Goal: Task Accomplishment & Management: Use online tool/utility

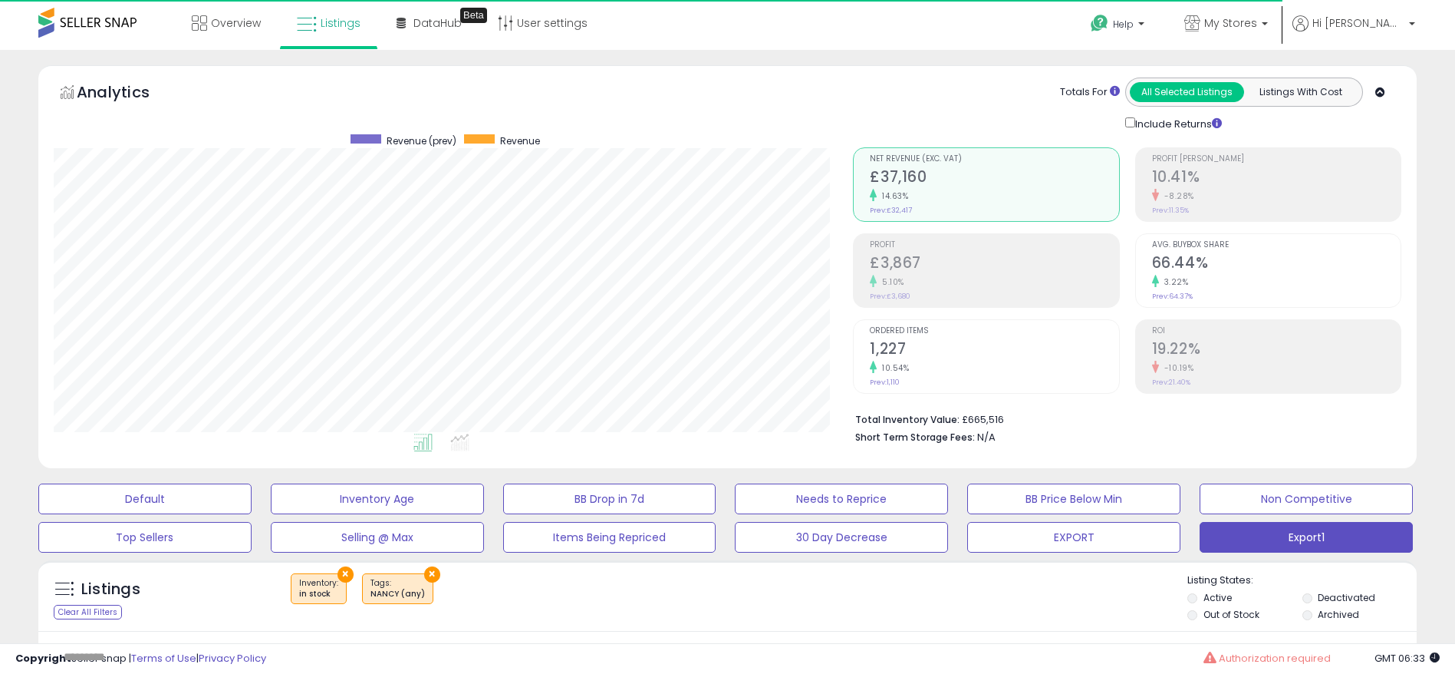
scroll to position [315, 800]
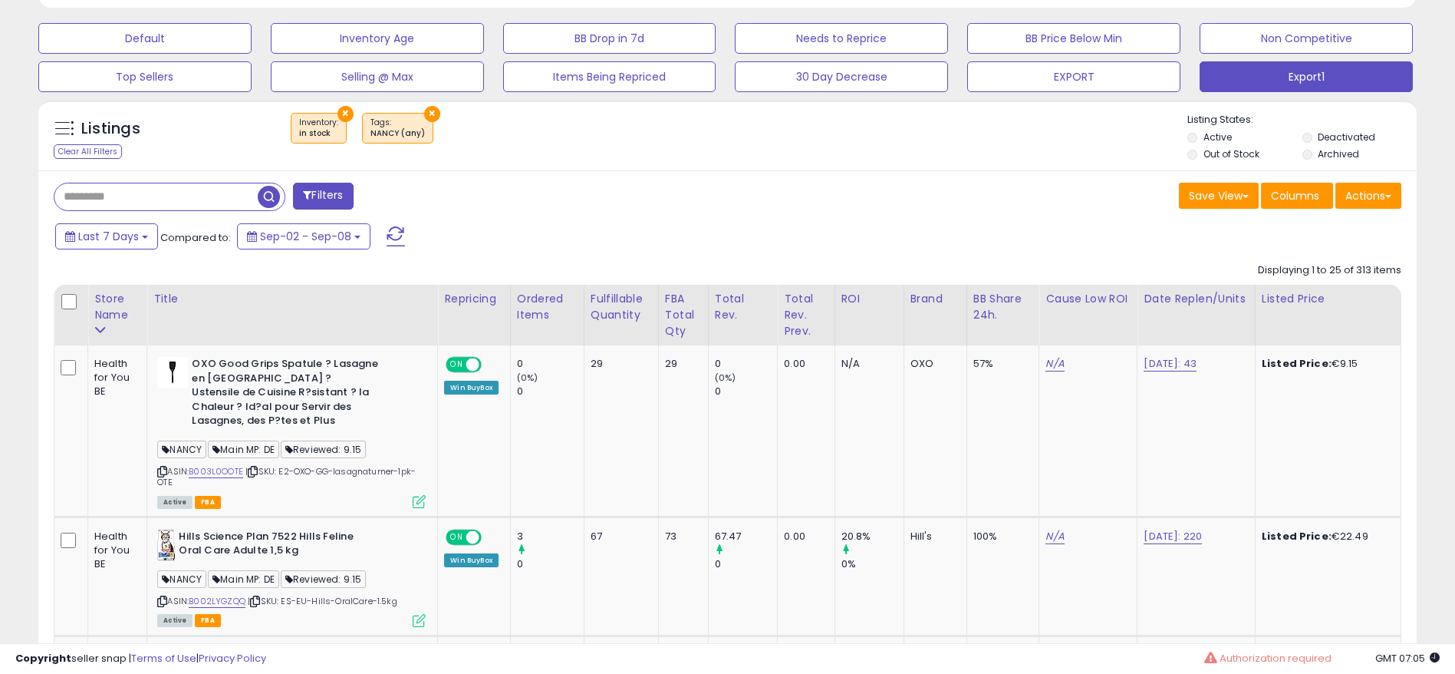
scroll to position [315, 800]
click at [345, 113] on button "×" at bounding box center [346, 114] width 16 height 16
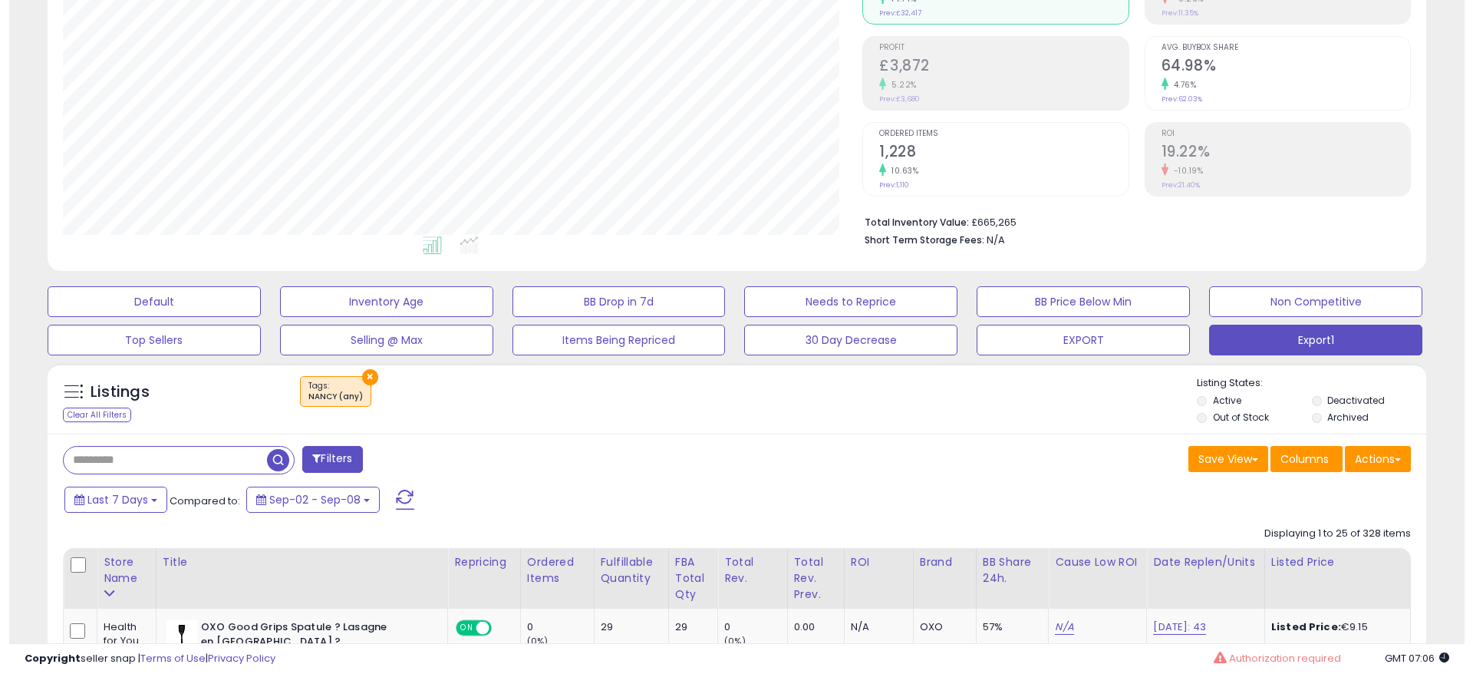
scroll to position [230, 0]
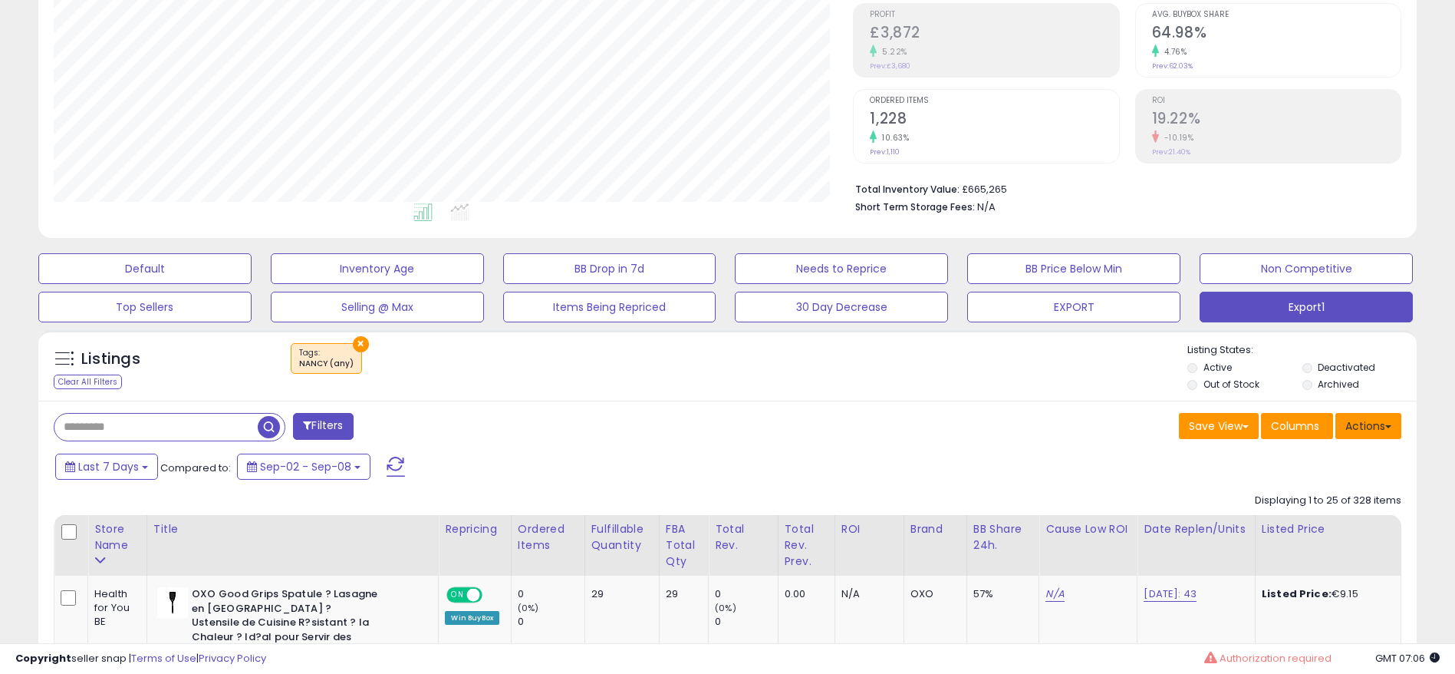
click at [1381, 432] on button "Actions" at bounding box center [1369, 426] width 66 height 26
click at [1306, 519] on link "Export All Columns" at bounding box center [1306, 524] width 168 height 24
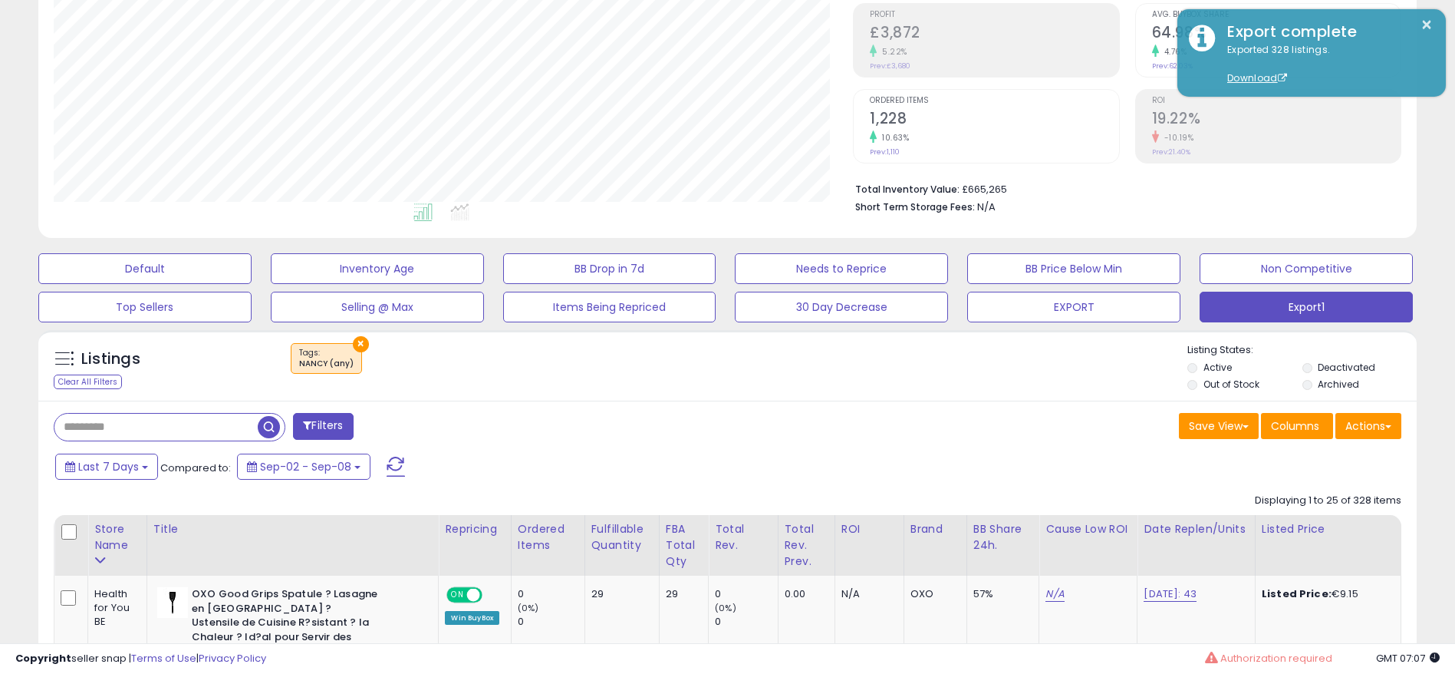
click at [1310, 160] on li "ROI 19.22% -10.19% Prev: 21.40%" at bounding box center [1269, 126] width 266 height 74
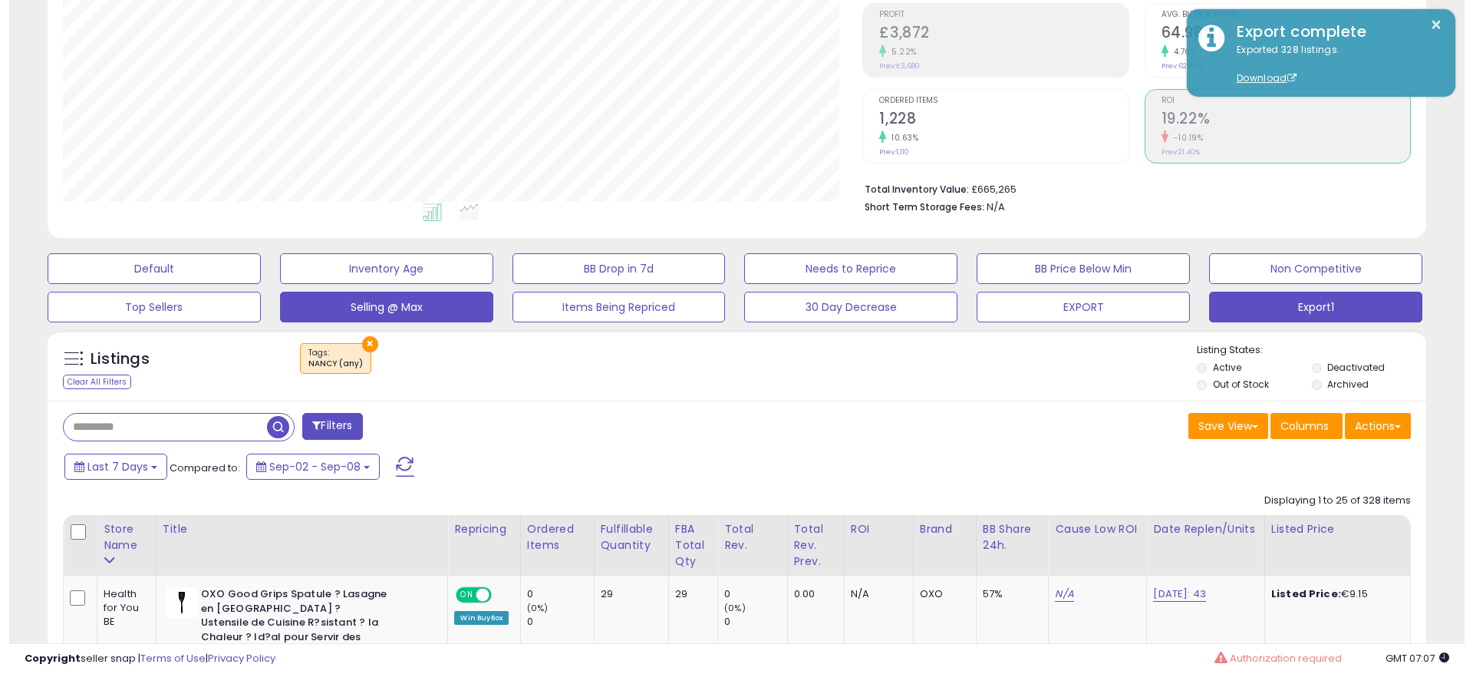
scroll to position [766932, 766447]
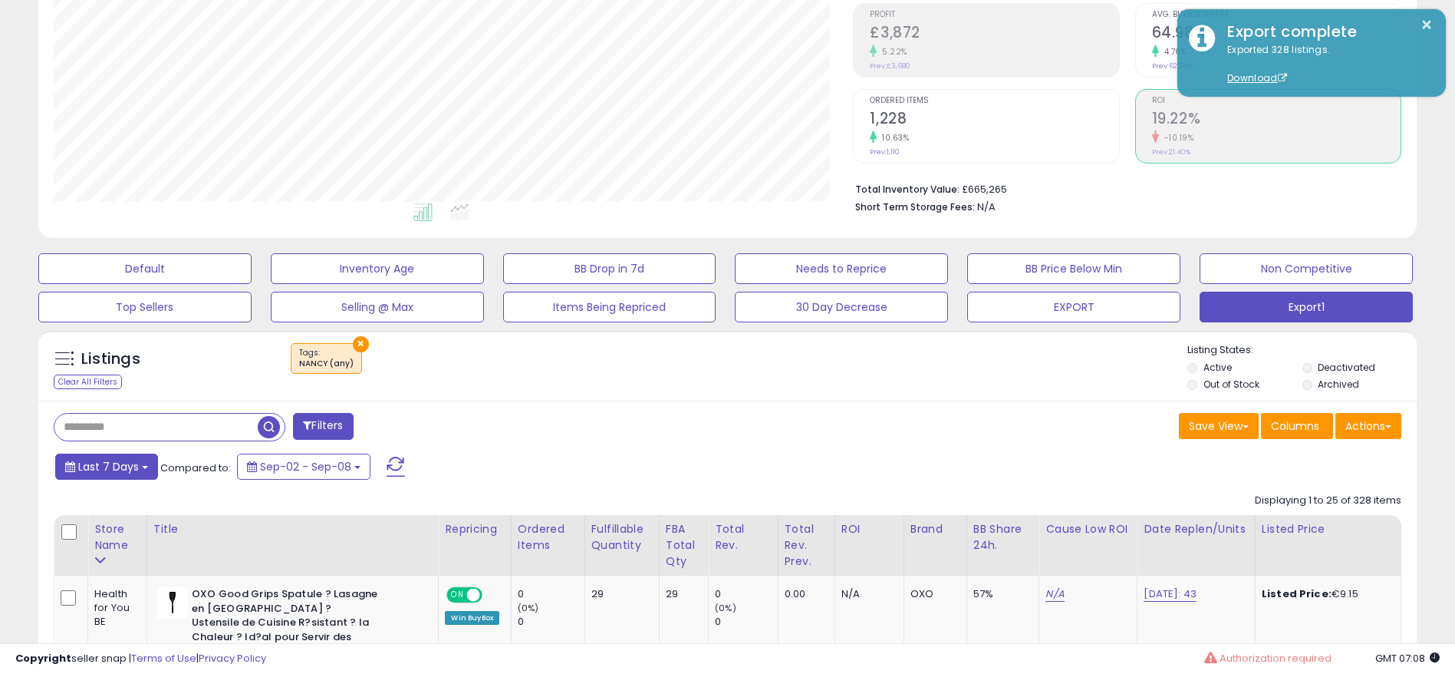
click at [129, 465] on span "Last 7 Days" at bounding box center [108, 466] width 61 height 15
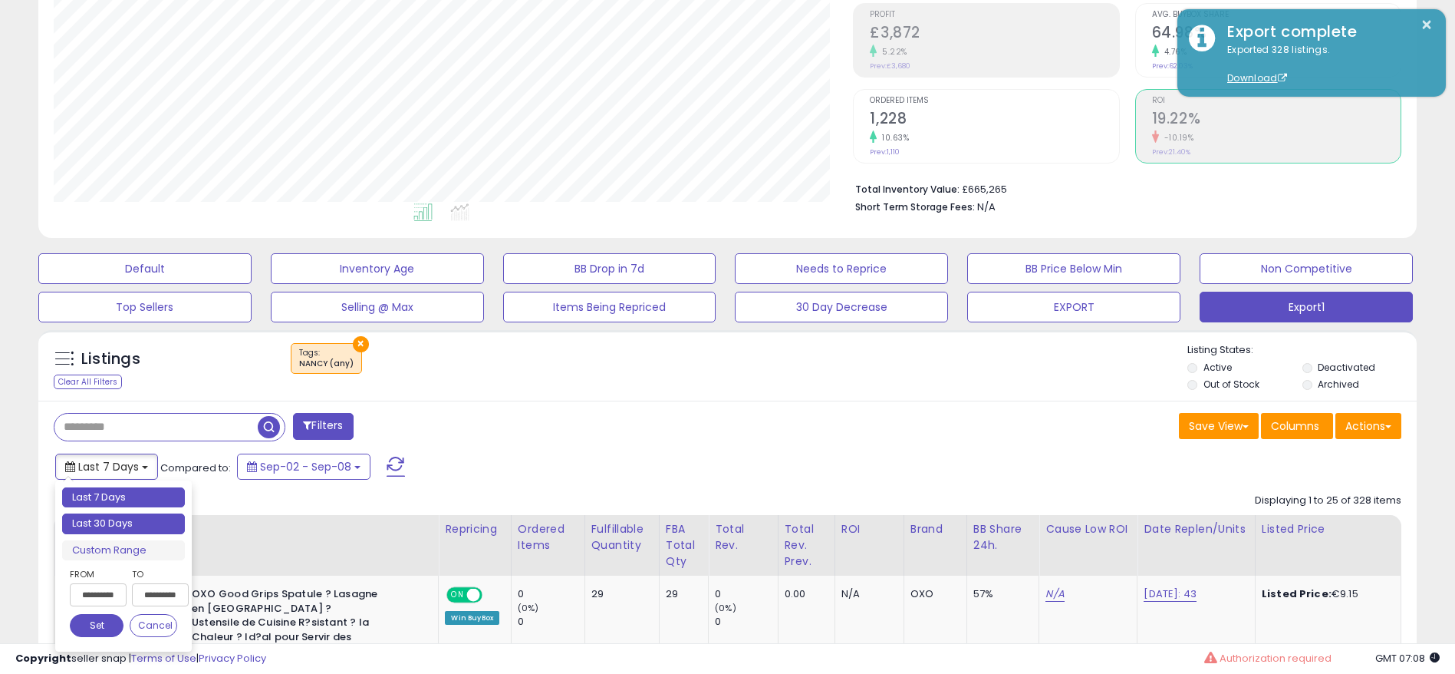
type input "**********"
click at [150, 525] on li "Last 30 Days" at bounding box center [123, 523] width 123 height 21
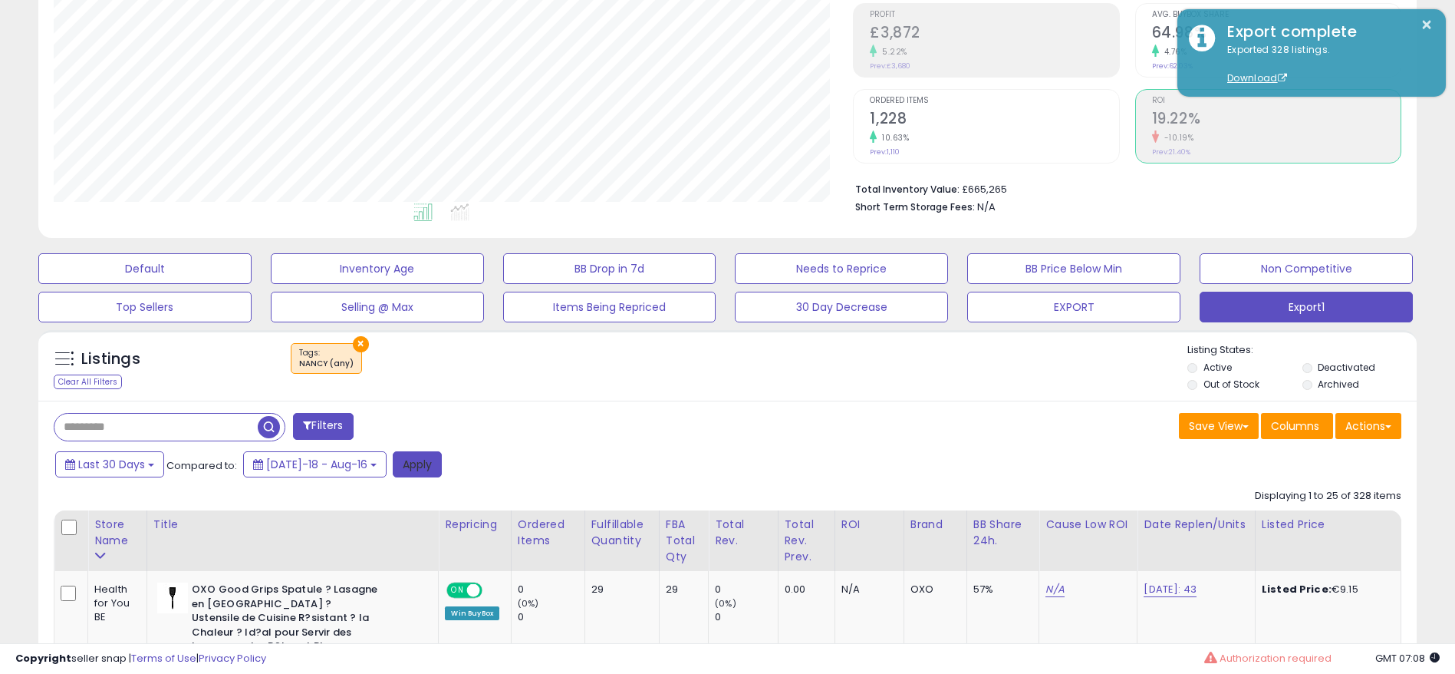
click at [397, 456] on button "Apply" at bounding box center [417, 464] width 49 height 26
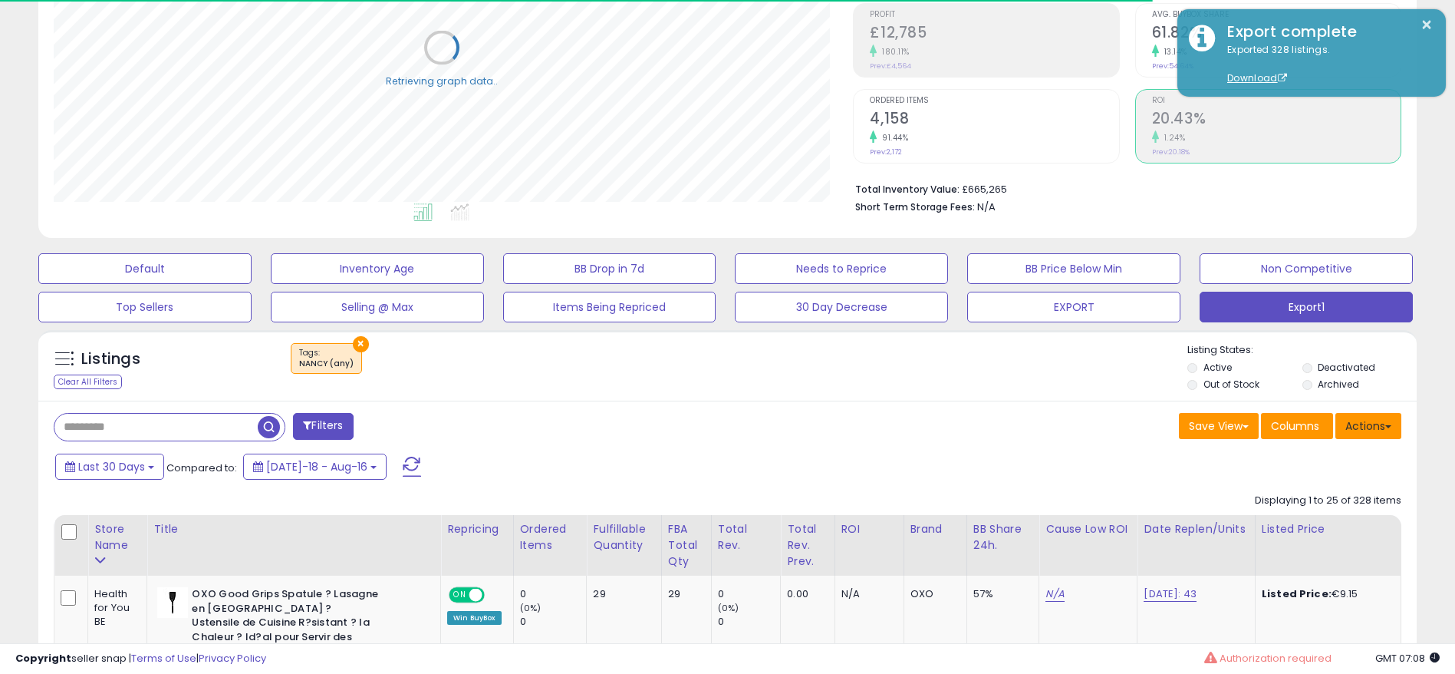
click at [1387, 429] on button "Actions" at bounding box center [1369, 426] width 66 height 26
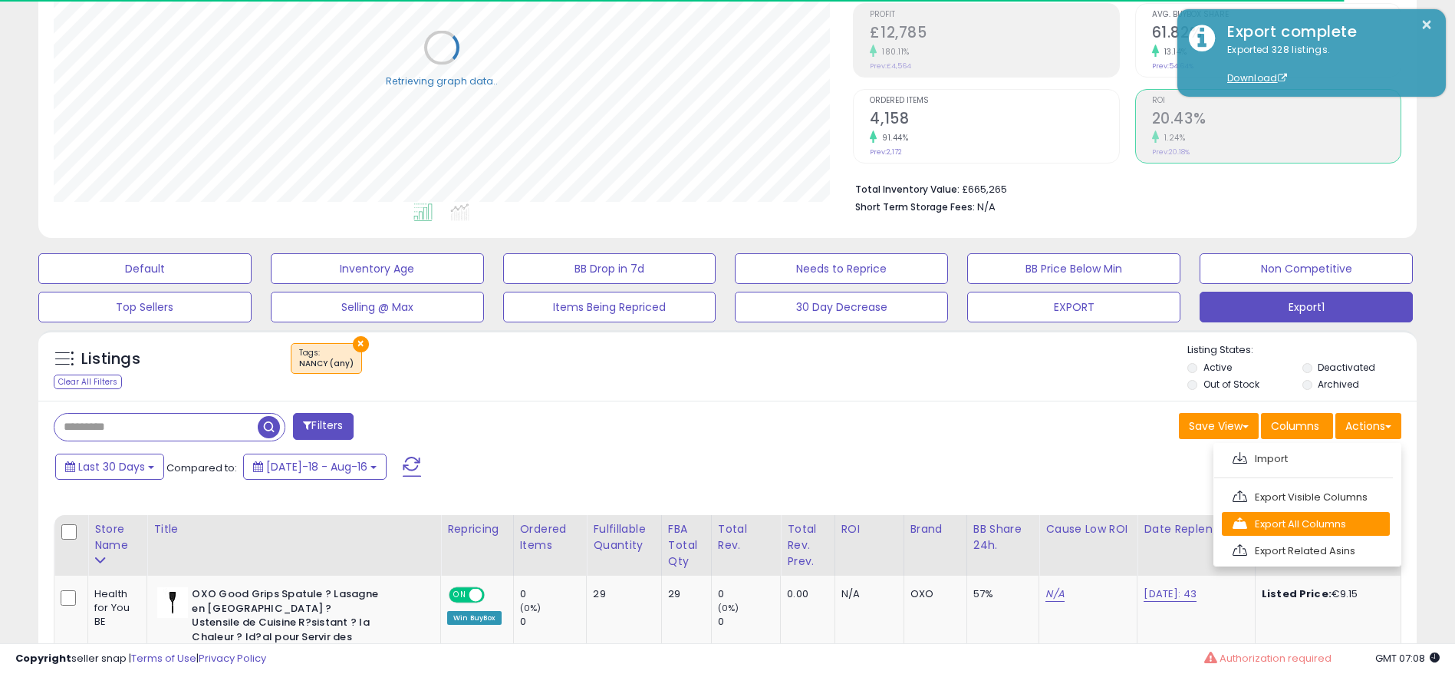
click at [1271, 521] on link "Export All Columns" at bounding box center [1306, 524] width 168 height 24
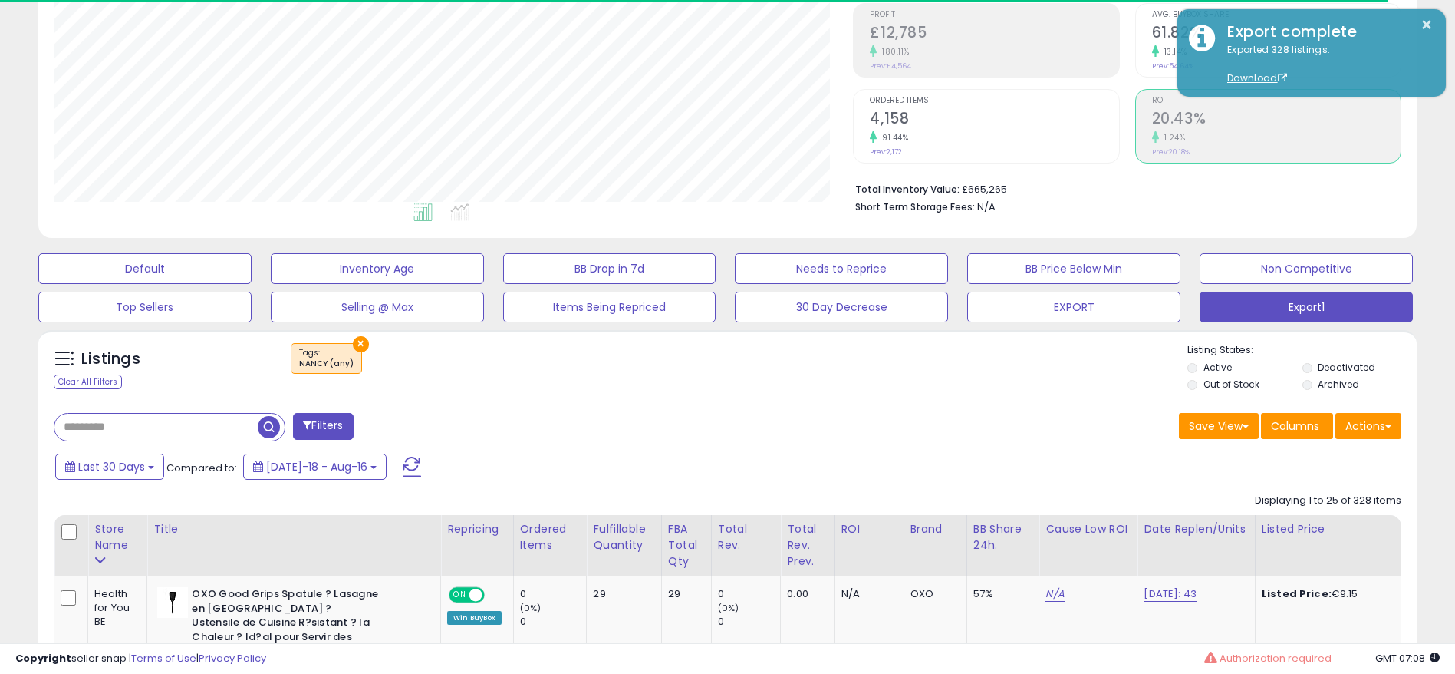
scroll to position [315, 800]
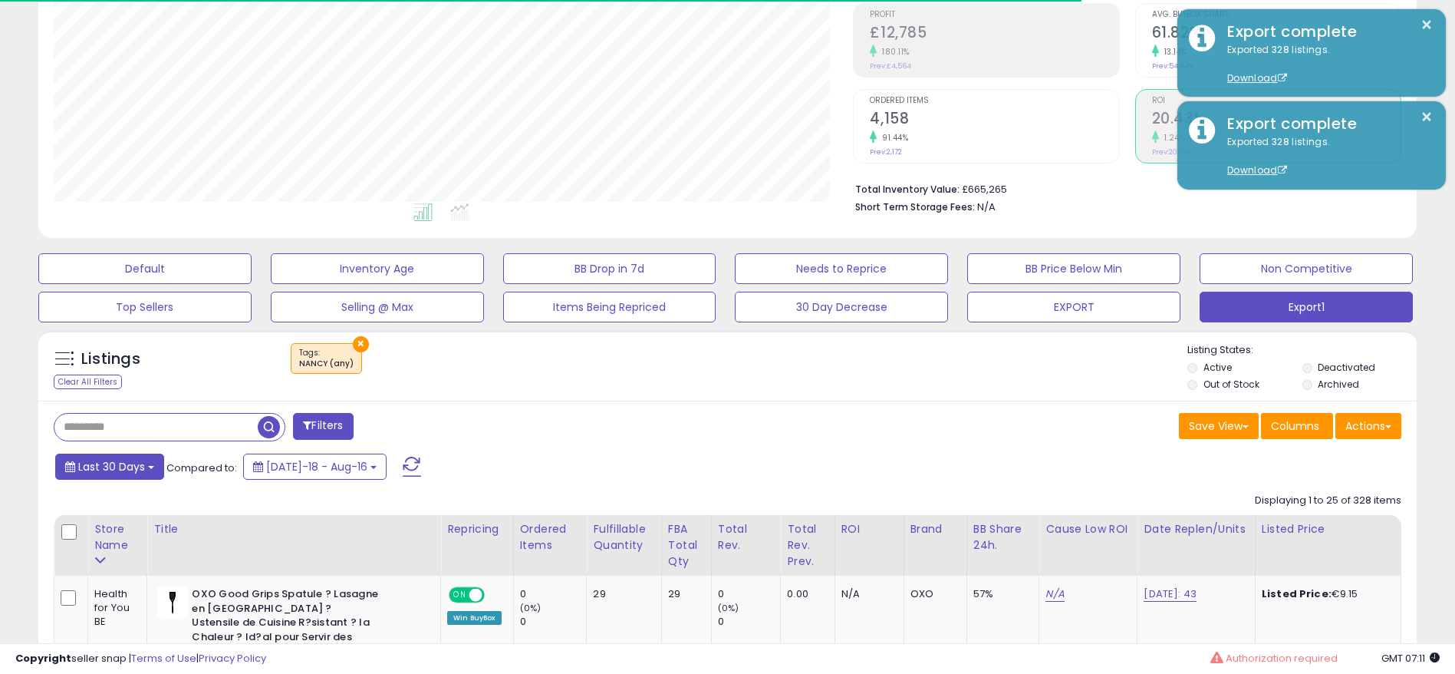
click at [114, 468] on span "Last 30 Days" at bounding box center [111, 466] width 67 height 15
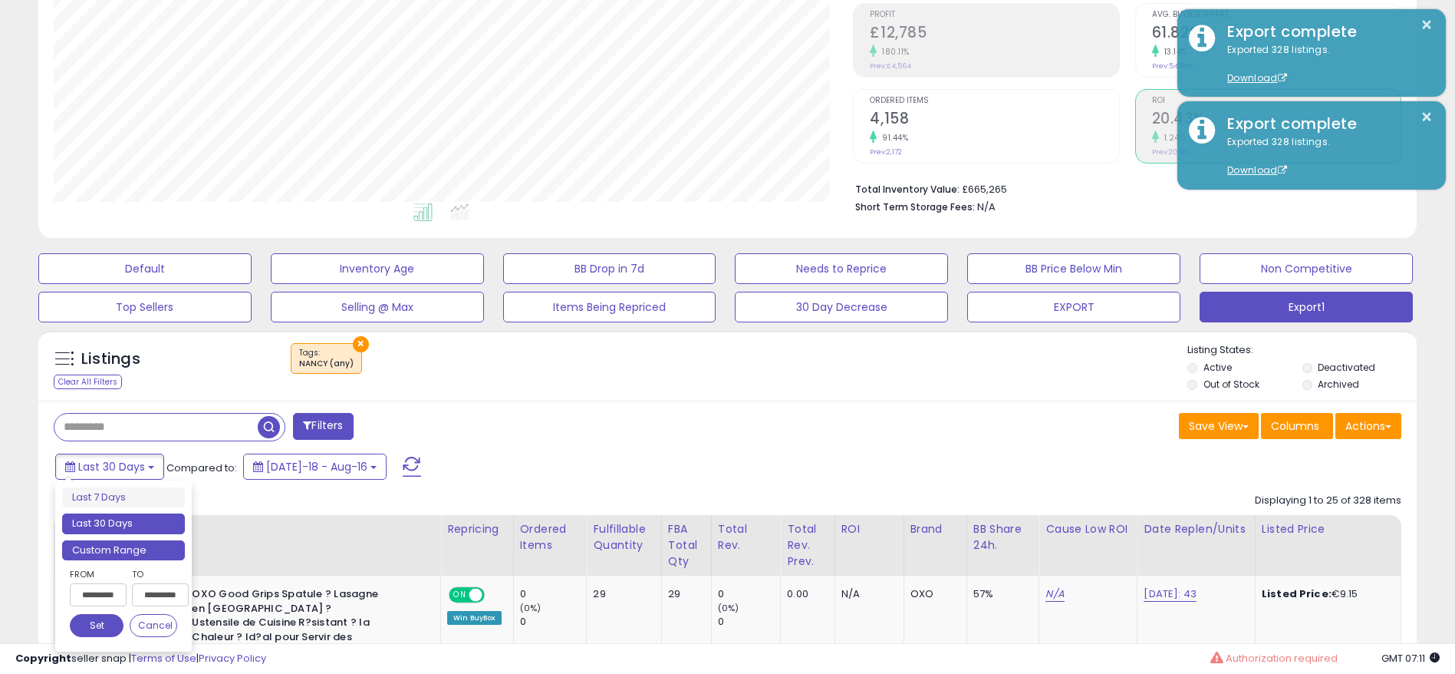
click at [142, 557] on li "Custom Range" at bounding box center [123, 550] width 123 height 21
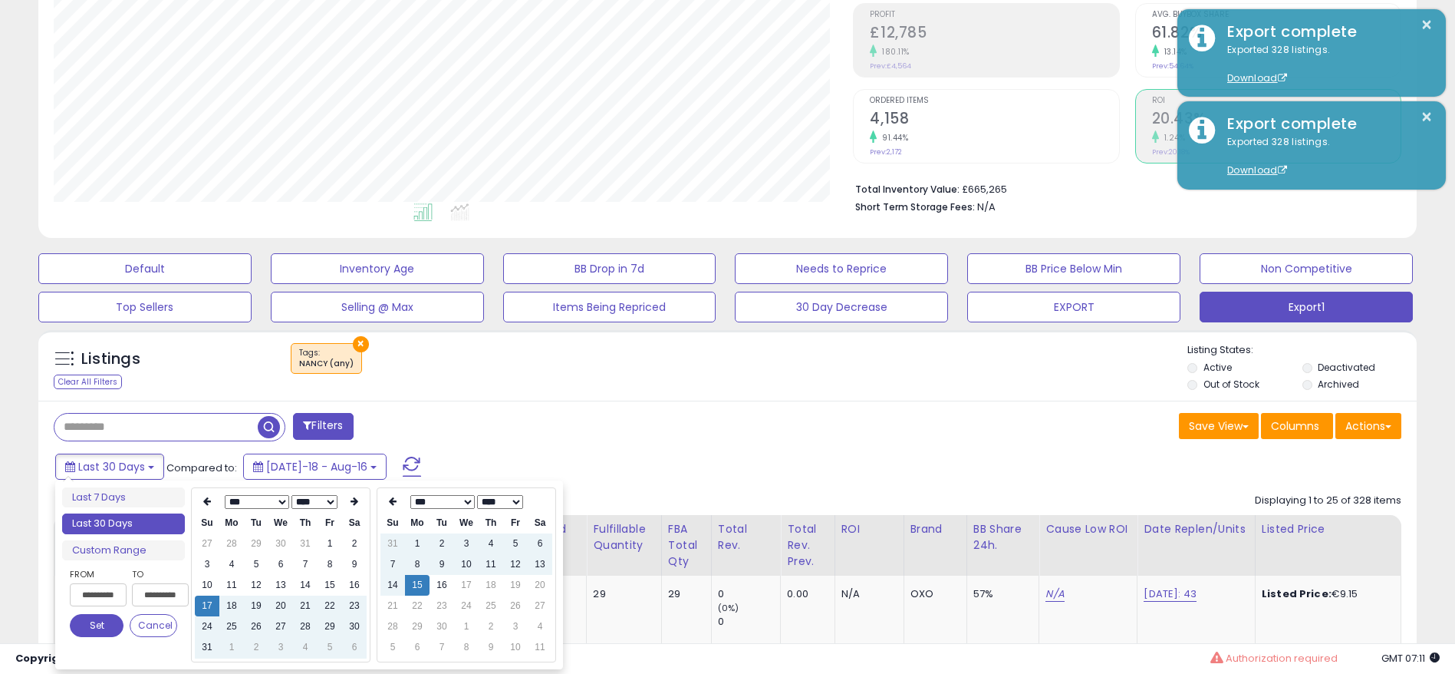
click at [271, 499] on select "*** *** *** *** *** *** *** *** ***" at bounding box center [257, 502] width 64 height 14
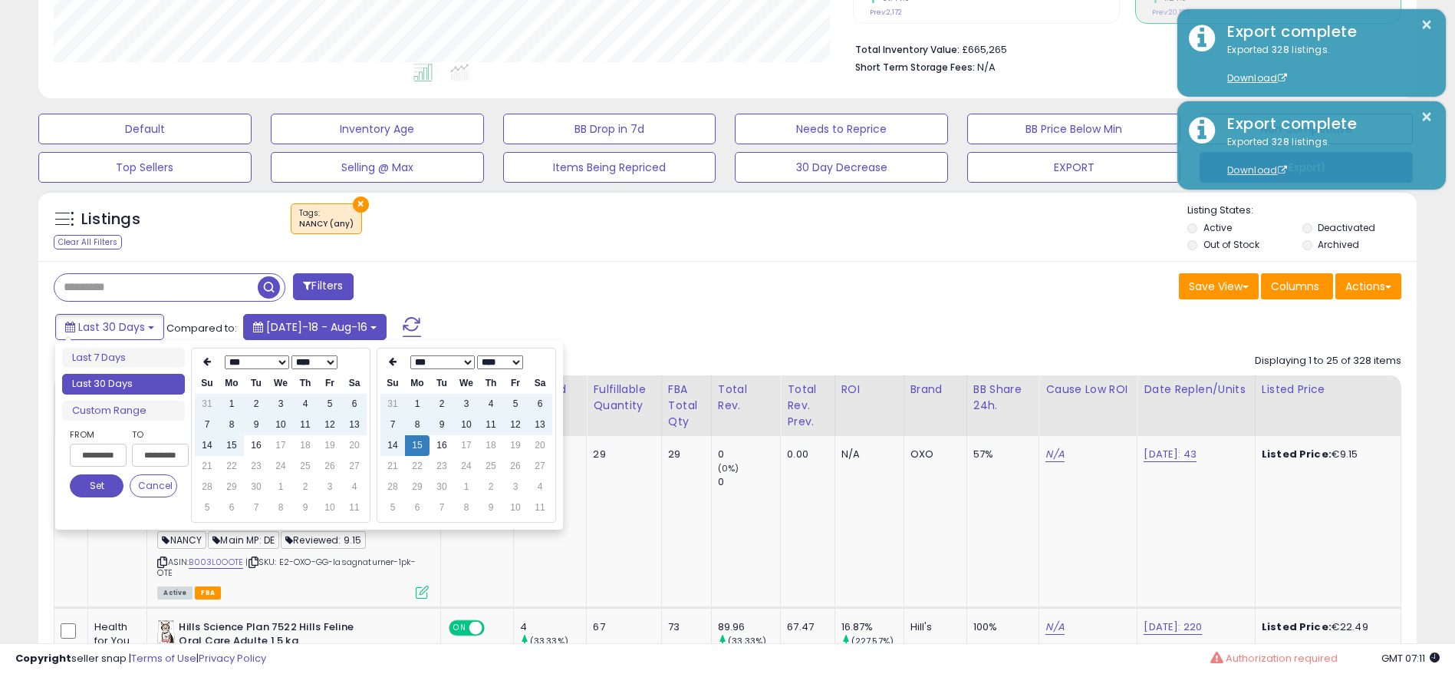
scroll to position [460, 0]
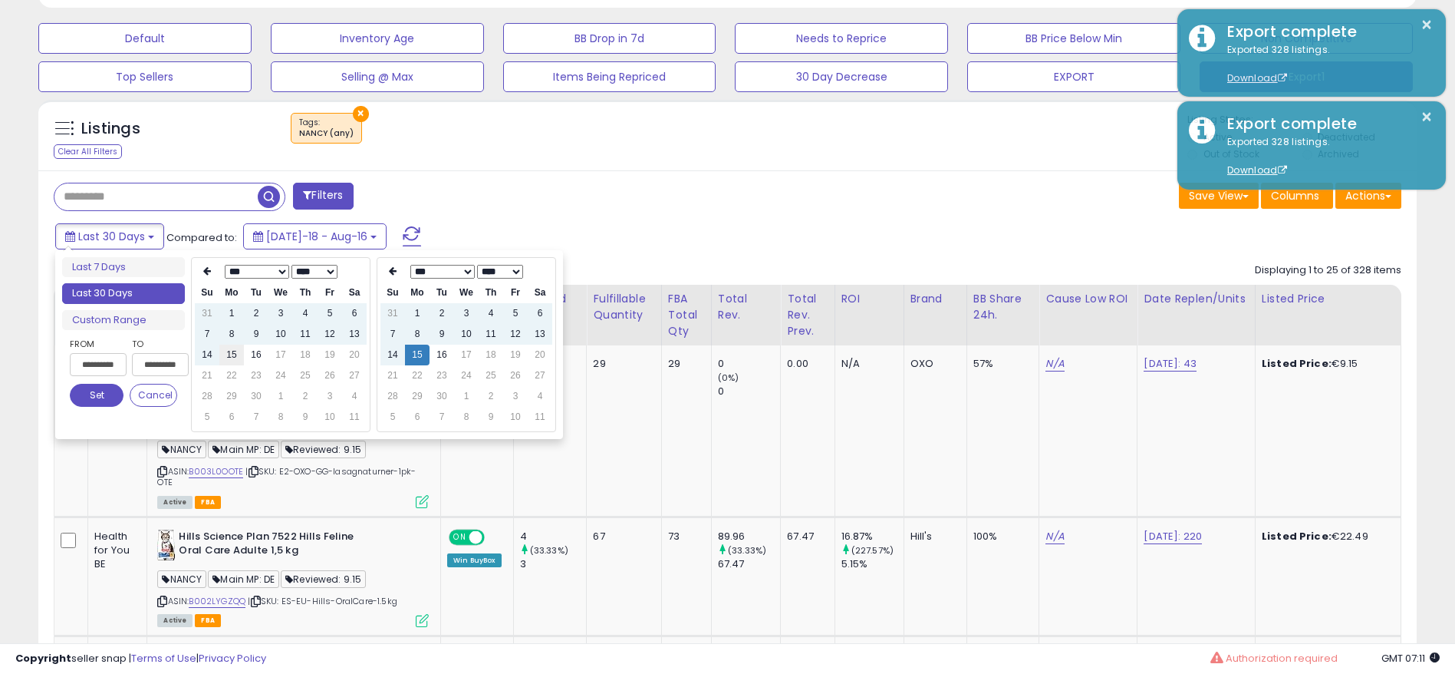
type input "**********"
click at [239, 356] on td "15" at bounding box center [231, 354] width 25 height 21
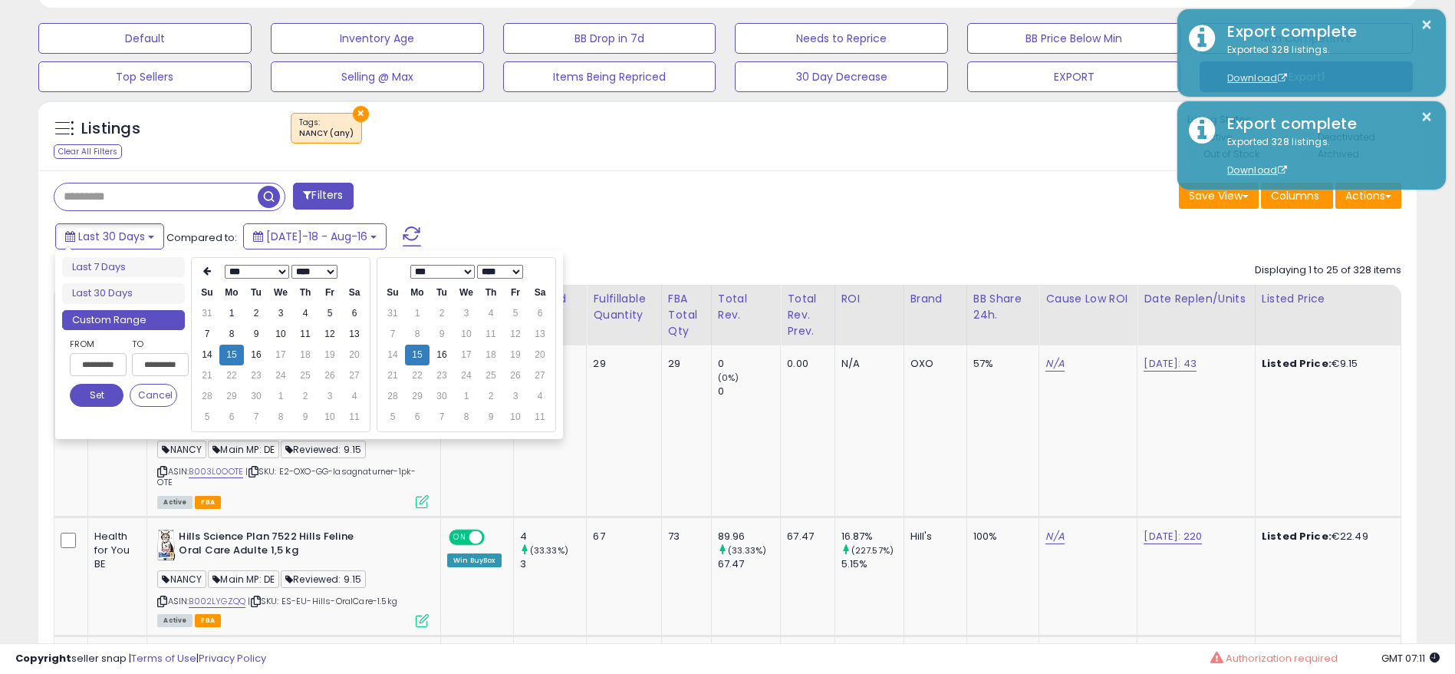
click at [417, 358] on td "15" at bounding box center [417, 354] width 25 height 21
click at [87, 392] on button "Set" at bounding box center [97, 395] width 54 height 23
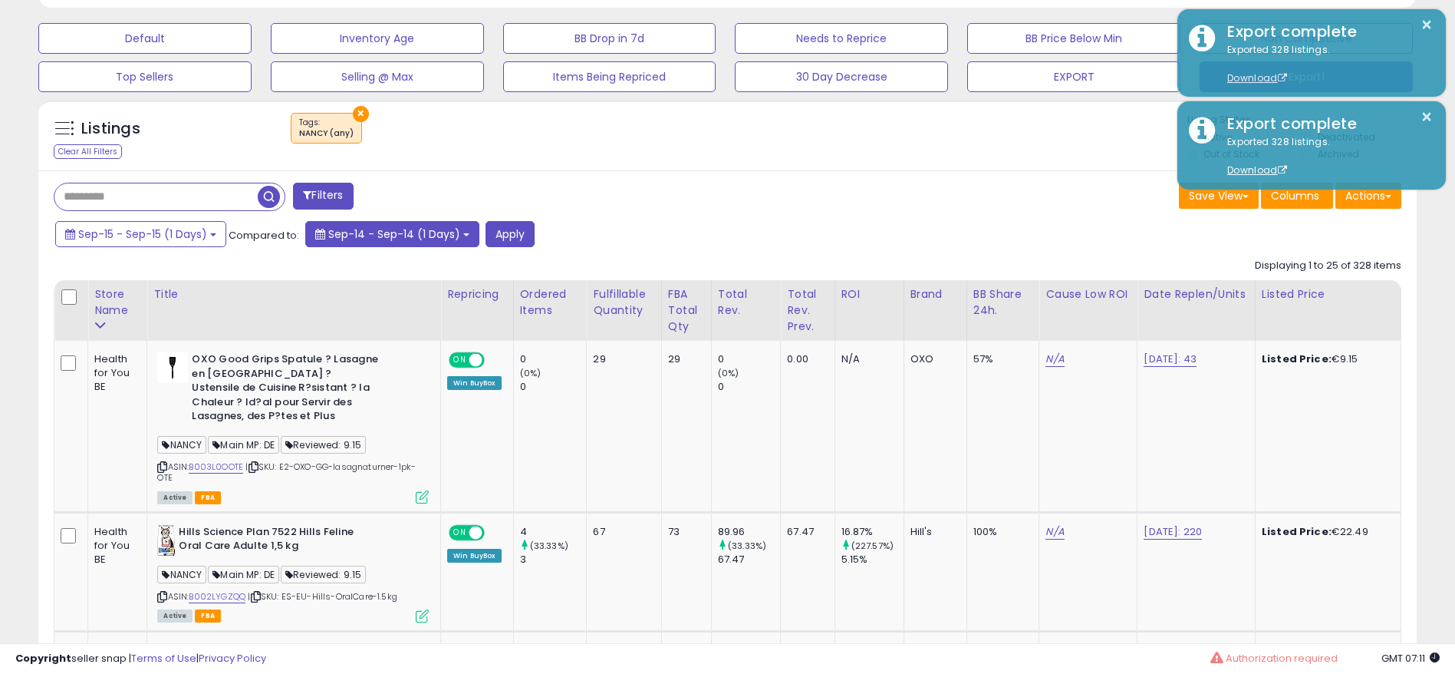
click at [462, 239] on button "Sep-14 - Sep-14 (1 Days)" at bounding box center [392, 234] width 174 height 26
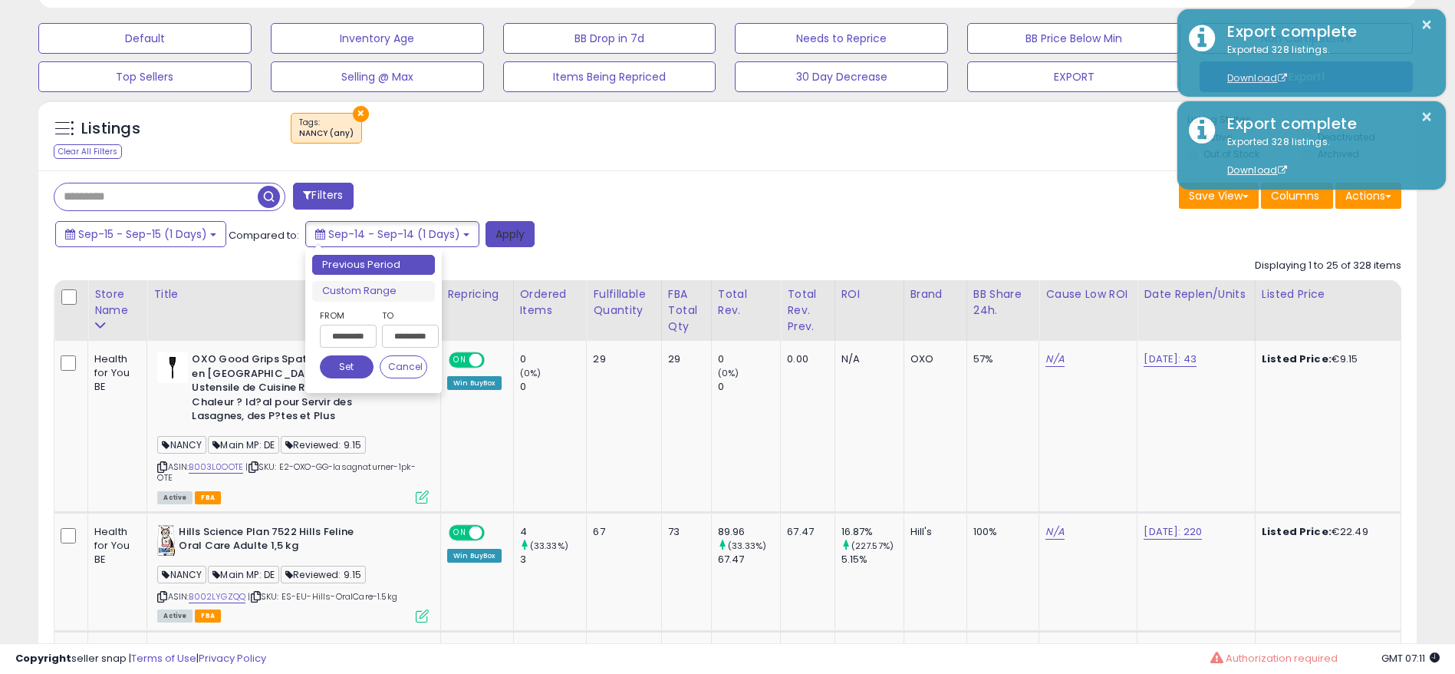
click at [499, 236] on button "Apply" at bounding box center [510, 234] width 49 height 26
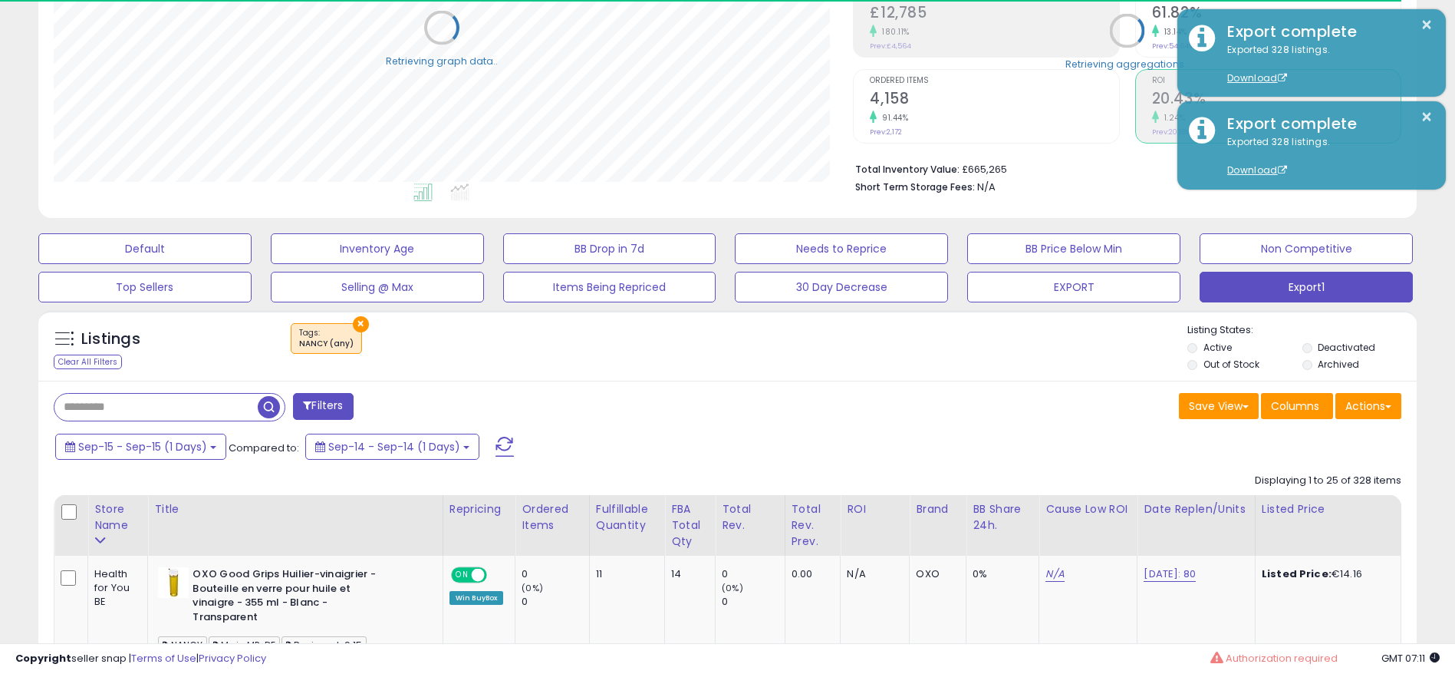
scroll to position [766932, 766447]
click at [1371, 407] on button "Actions" at bounding box center [1369, 406] width 66 height 26
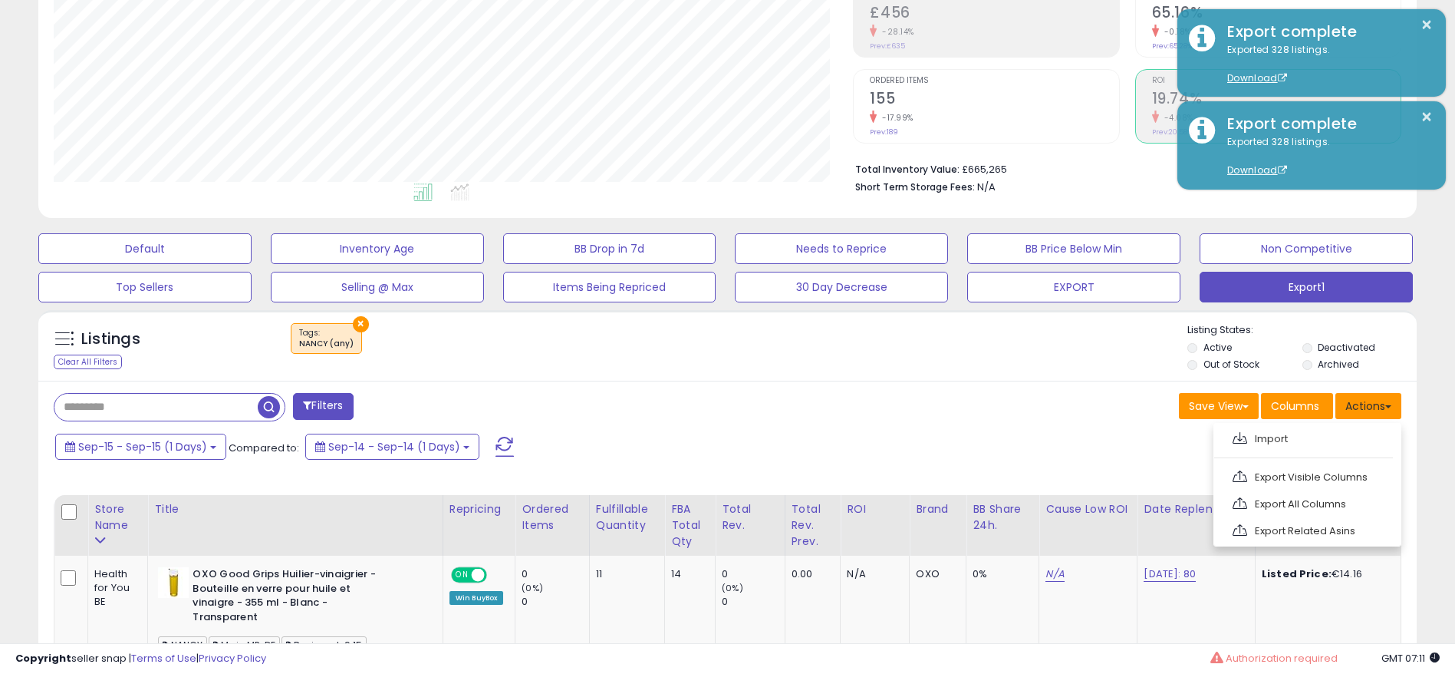
scroll to position [315, 800]
click at [1300, 503] on link "Export All Columns" at bounding box center [1306, 504] width 168 height 24
